Goal: Transaction & Acquisition: Book appointment/travel/reservation

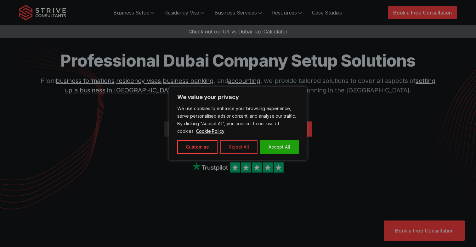
click at [225, 141] on button "Reject All" at bounding box center [238, 147] width 37 height 14
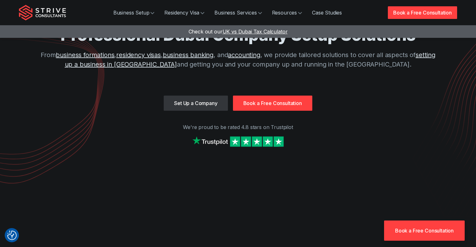
scroll to position [26, 0]
click at [192, 105] on link "Set Up a Company" at bounding box center [196, 102] width 64 height 15
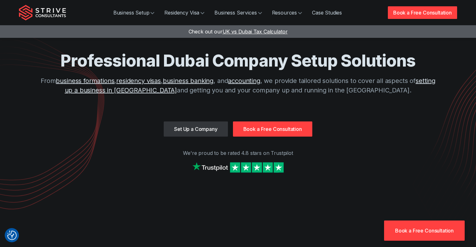
click at [253, 131] on link "Book a Free Consultation" at bounding box center [272, 128] width 79 height 15
click at [201, 131] on link "Set Up a Company" at bounding box center [196, 128] width 64 height 15
click at [206, 130] on link "Set Up a Company" at bounding box center [196, 128] width 64 height 15
click at [252, 133] on link "Book a Free Consultation" at bounding box center [272, 128] width 79 height 15
